Goal: Task Accomplishment & Management: Use online tool/utility

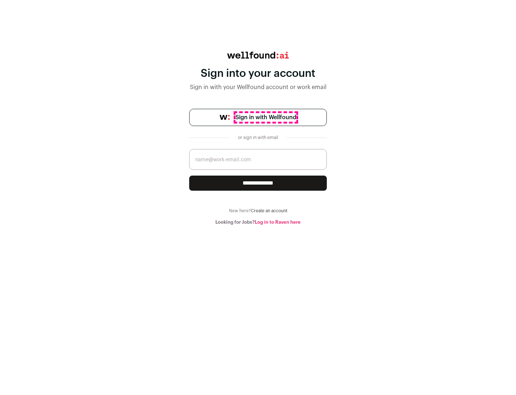
click at [266, 117] on span "Sign in with Wellfound" at bounding box center [266, 117] width 61 height 9
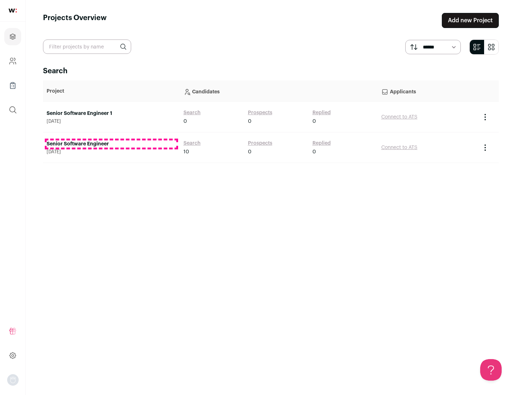
click at [111, 144] on link "Senior Software Engineer" at bounding box center [112, 143] width 130 height 7
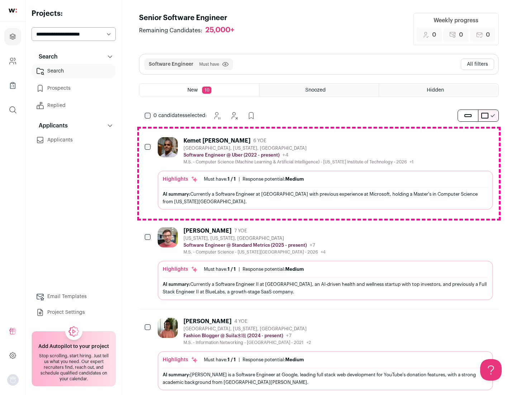
click at [319, 173] on div "Highlights Must have: 1 / 1 How many must haves have been fulfilled? | Response…" at bounding box center [326, 189] width 336 height 39
